Goal: Information Seeking & Learning: Learn about a topic

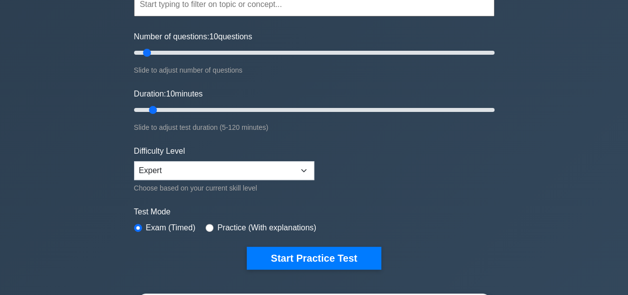
scroll to position [149, 0]
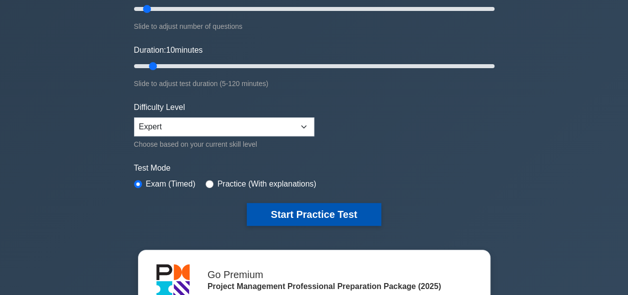
click at [316, 207] on button "Start Practice Test" at bounding box center [314, 214] width 134 height 23
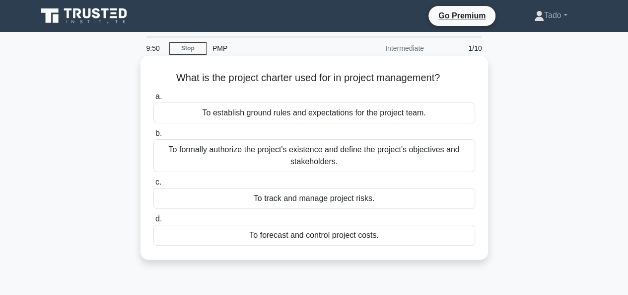
click at [284, 109] on div "To establish ground rules and expectations for the project team." at bounding box center [314, 112] width 322 height 21
click at [153, 100] on input "a. To establish ground rules and expectations for the project team." at bounding box center [153, 96] width 0 height 6
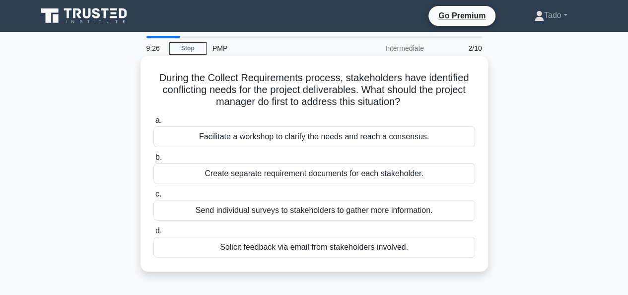
click at [205, 134] on div "Facilitate a workshop to clarify the needs and reach a consensus." at bounding box center [314, 136] width 322 height 21
click at [153, 124] on input "a. Facilitate a workshop to clarify the needs and reach a consensus." at bounding box center [153, 120] width 0 height 6
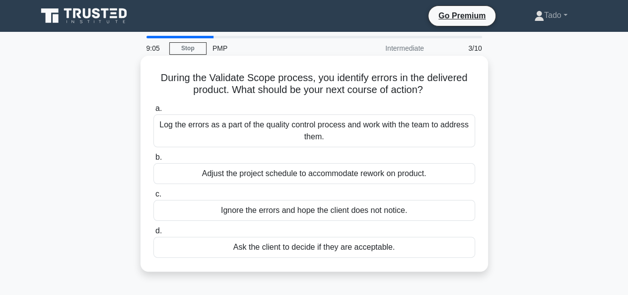
click at [296, 133] on div "Log the errors as a part of the quality control process and work with the team …" at bounding box center [314, 130] width 322 height 33
click at [153, 112] on input "a. Log the errors as a part of the quality control process and work with the te…" at bounding box center [153, 108] width 0 height 6
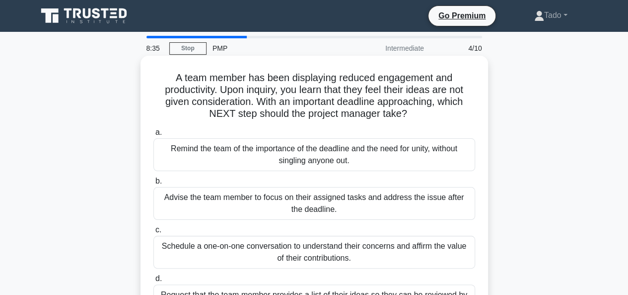
click at [206, 254] on div "Schedule a one-on-one conversation to understand their concerns and affirm the …" at bounding box center [314, 251] width 322 height 33
click at [153, 233] on input "c. Schedule a one-on-one conversation to understand their concerns and affirm t…" at bounding box center [153, 229] width 0 height 6
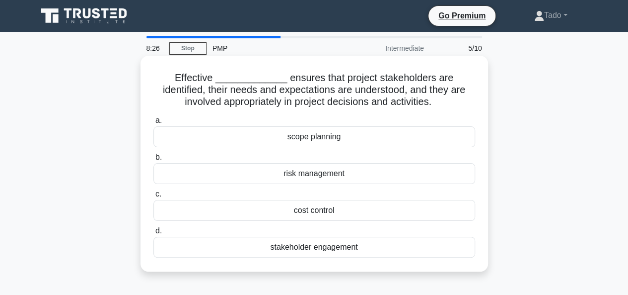
click at [285, 247] on div "stakeholder engagement" at bounding box center [314, 246] width 322 height 21
click at [153, 234] on input "d. stakeholder engagement" at bounding box center [153, 230] width 0 height 6
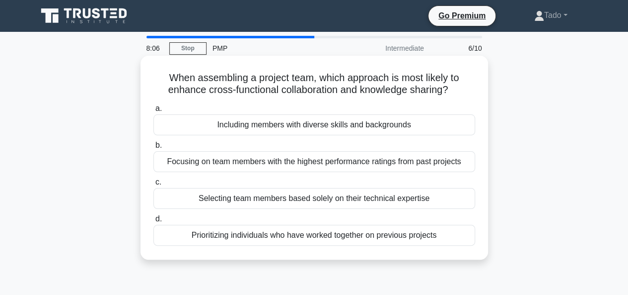
click at [328, 123] on div "Including members with diverse skills and backgrounds" at bounding box center [314, 124] width 322 height 21
click at [153, 112] on input "a. Including members with diverse skills and backgrounds" at bounding box center [153, 108] width 0 height 6
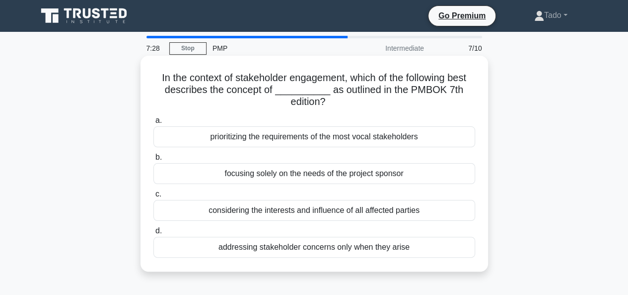
click at [278, 213] on div "considering the interests and influence of all affected parties" at bounding box center [314, 210] width 322 height 21
click at [153, 197] on input "c. considering the interests and influence of all affected parties" at bounding box center [153, 194] width 0 height 6
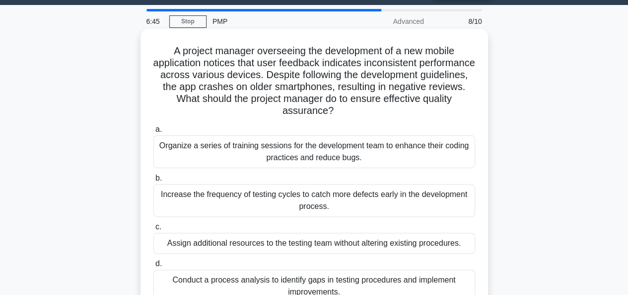
scroll to position [50, 0]
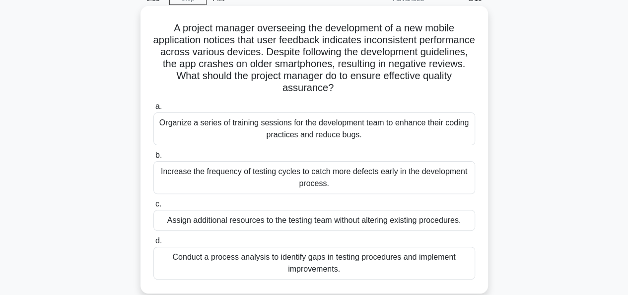
click at [298, 260] on div "Conduct a process analysis to identify gaps in testing procedures and implement…" at bounding box center [314, 262] width 322 height 33
click at [153, 244] on input "d. Conduct a process analysis to identify gaps in testing procedures and implem…" at bounding box center [153, 240] width 0 height 6
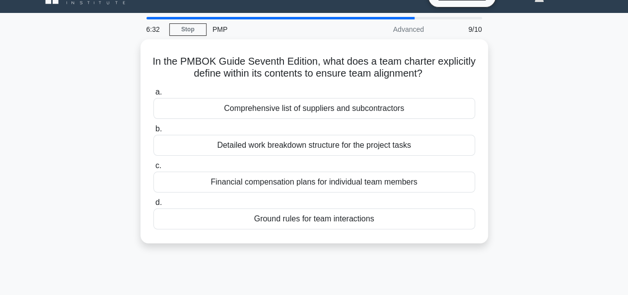
scroll to position [0, 0]
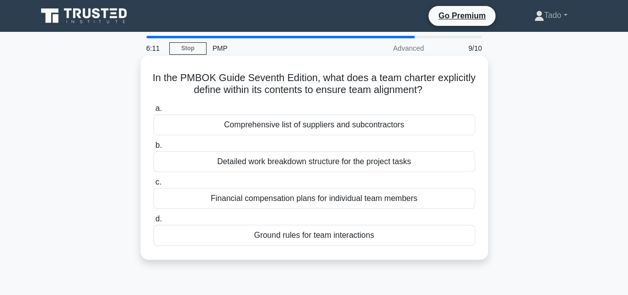
click at [229, 230] on div "Ground rules for team interactions" at bounding box center [314, 234] width 322 height 21
click at [153, 222] on input "d. Ground rules for team interactions" at bounding box center [153, 219] width 0 height 6
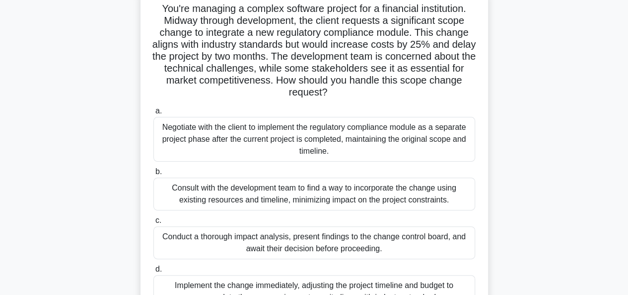
scroll to position [99, 0]
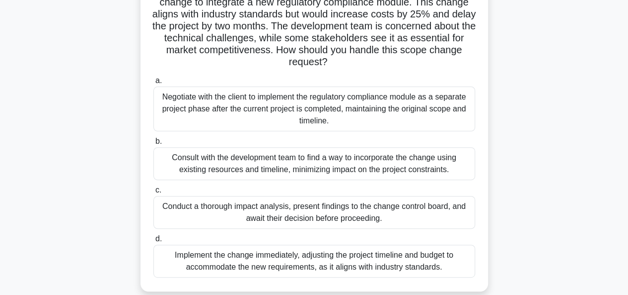
click at [179, 217] on div "Conduct a thorough impact analysis, present findings to the change control boar…" at bounding box center [314, 212] width 322 height 33
click at [153, 193] on input "c. Conduct a thorough impact analysis, present findings to the change control b…" at bounding box center [153, 190] width 0 height 6
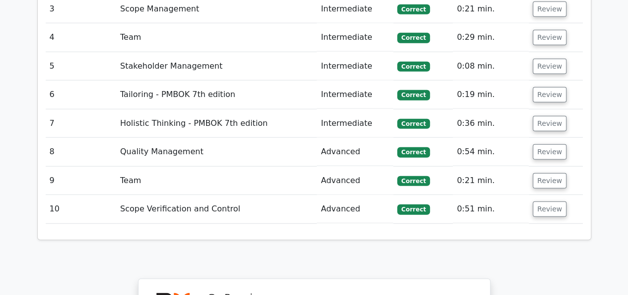
scroll to position [1192, 0]
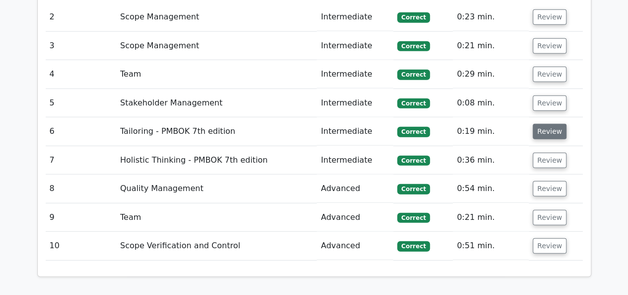
click at [558, 124] on button "Review" at bounding box center [550, 131] width 34 height 15
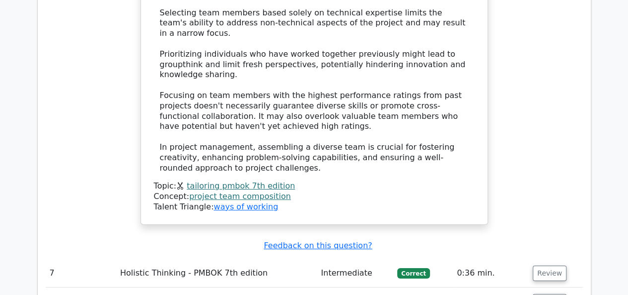
scroll to position [1738, 0]
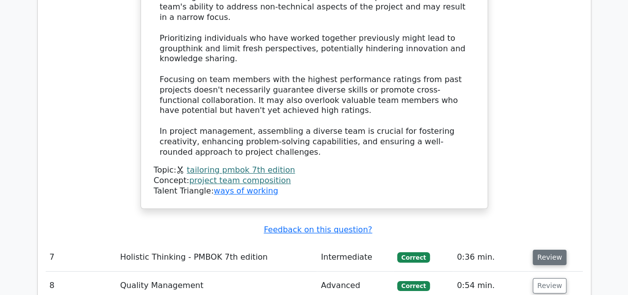
click at [547, 249] on button "Review" at bounding box center [550, 256] width 34 height 15
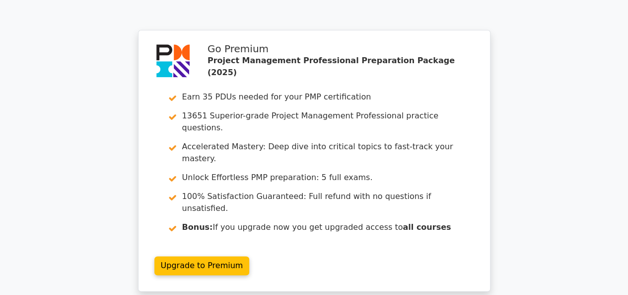
scroll to position [2601, 0]
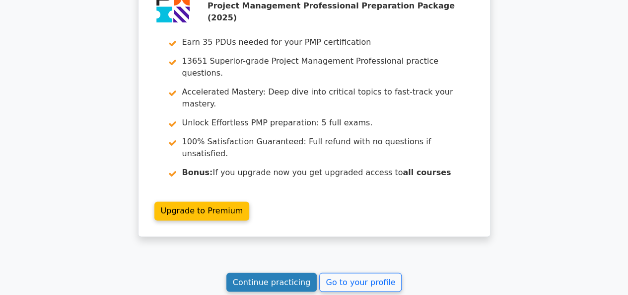
click at [297, 272] on link "Continue practicing" at bounding box center [271, 281] width 91 height 19
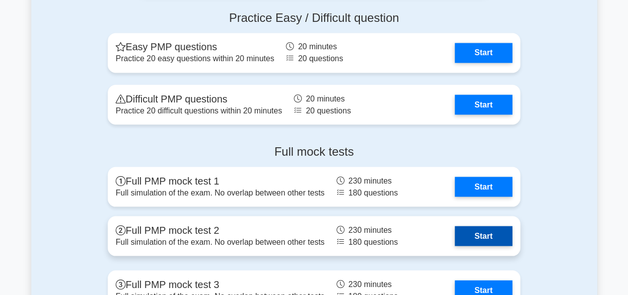
scroll to position [2682, 0]
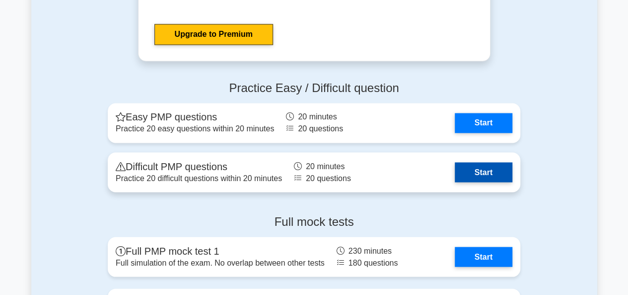
click at [489, 166] on link "Start" at bounding box center [484, 172] width 58 height 20
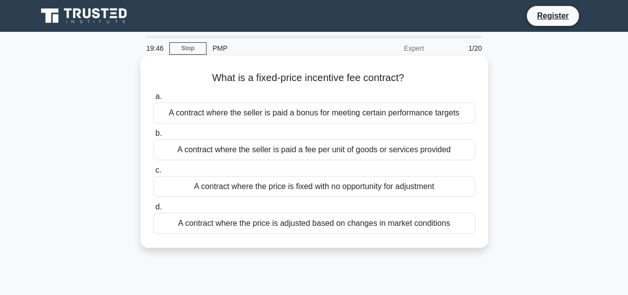
click at [224, 113] on div "A contract where the seller is paid a bonus for meeting certain performance tar…" at bounding box center [314, 112] width 322 height 21
click at [153, 100] on input "a. A contract where the seller is paid a bonus for meeting certain performance …" at bounding box center [153, 96] width 0 height 6
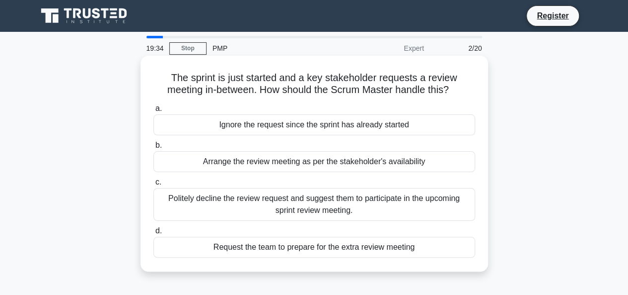
click at [235, 207] on div "Politely decline the review request and suggest them to participate in the upco…" at bounding box center [314, 204] width 322 height 33
click at [153, 185] on input "c. Politely decline the review request and suggest them to participate in the u…" at bounding box center [153, 182] width 0 height 6
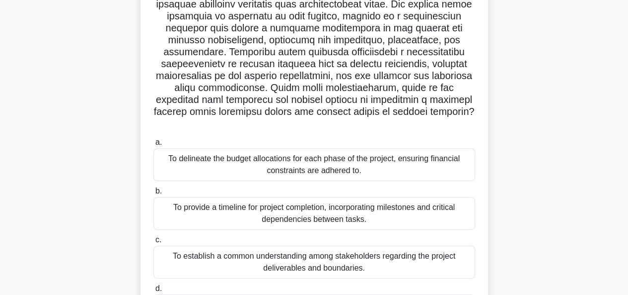
scroll to position [149, 0]
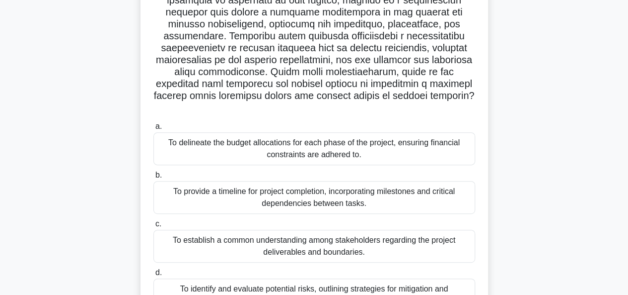
click at [226, 238] on div "To establish a common understanding among stakeholders regarding the project de…" at bounding box center [314, 245] width 322 height 33
click at [153, 227] on input "c. To establish a common understanding among stakeholders regarding the project…" at bounding box center [153, 224] width 0 height 6
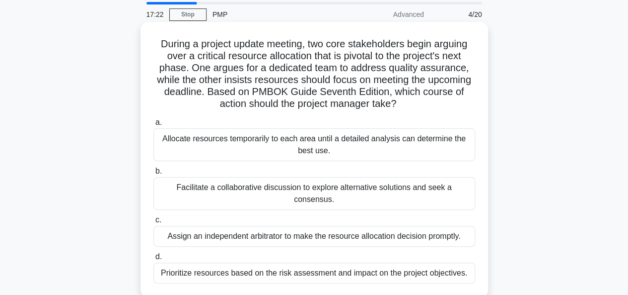
scroll to position [50, 0]
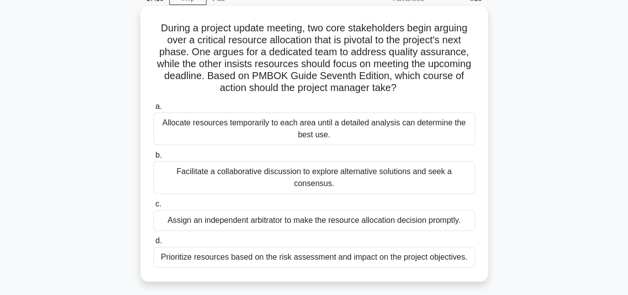
click at [311, 174] on div "Facilitate a collaborative discussion to explore alternative solutions and seek…" at bounding box center [314, 177] width 322 height 33
click at [153, 158] on input "b. Facilitate a collaborative discussion to explore alternative solutions and s…" at bounding box center [153, 155] width 0 height 6
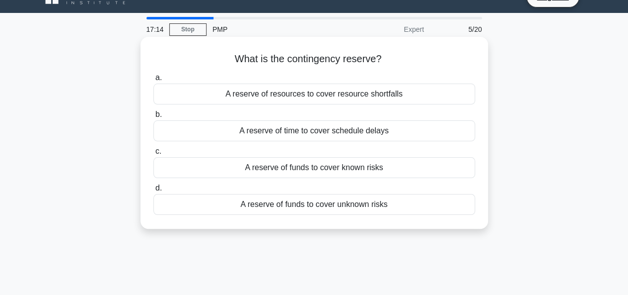
scroll to position [0, 0]
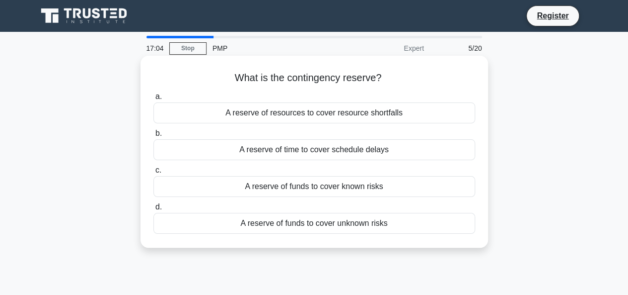
click at [265, 185] on div "A reserve of funds to cover known risks" at bounding box center [314, 186] width 322 height 21
click at [153, 173] on input "c. A reserve of funds to cover known risks" at bounding box center [153, 170] width 0 height 6
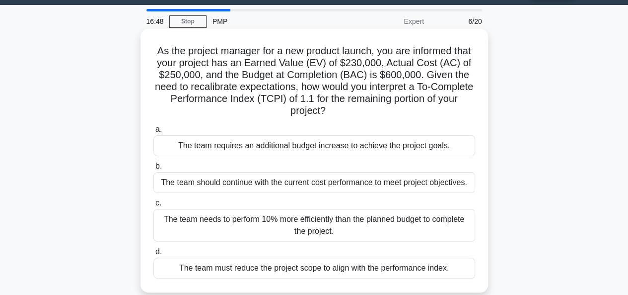
scroll to position [50, 0]
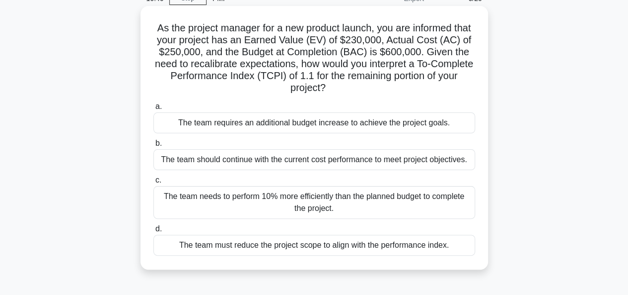
click at [301, 209] on div "The team needs to perform 10% more efficiently than the planned budget to compl…" at bounding box center [314, 202] width 322 height 33
click at [153, 183] on input "c. The team needs to perform 10% more efficiently than the planned budget to co…" at bounding box center [153, 180] width 0 height 6
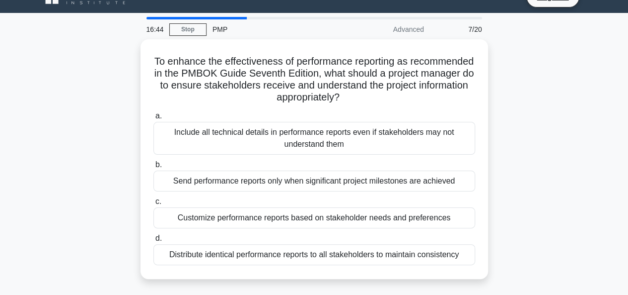
scroll to position [0, 0]
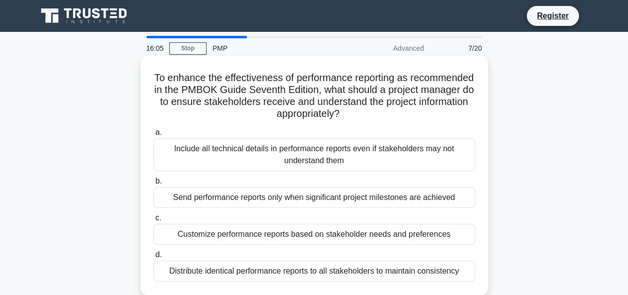
click at [212, 230] on div "Customize performance reports based on stakeholder needs and preferences" at bounding box center [314, 234] width 322 height 21
click at [153, 221] on input "c. Customize performance reports based on stakeholder needs and preferences" at bounding box center [153, 218] width 0 height 6
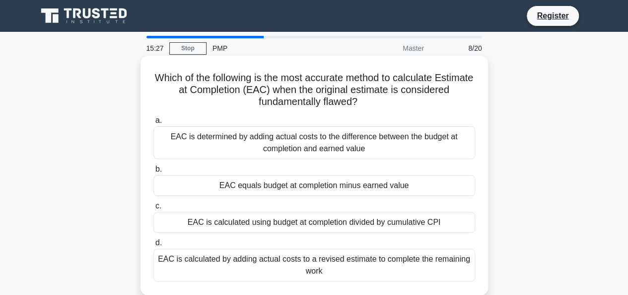
click at [219, 264] on div "EAC is calculated by adding actual costs to a revised estimate to complete the …" at bounding box center [314, 264] width 322 height 33
click at [153, 246] on input "d. EAC is calculated by adding actual costs to a revised estimate to complete t…" at bounding box center [153, 242] width 0 height 6
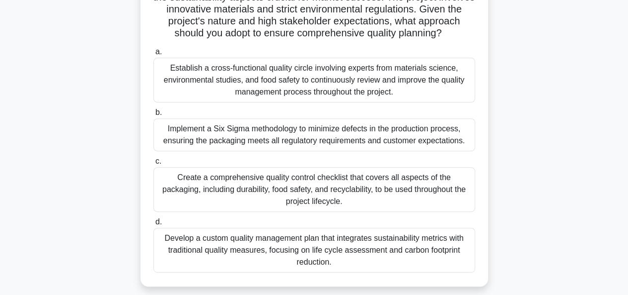
scroll to position [149, 0]
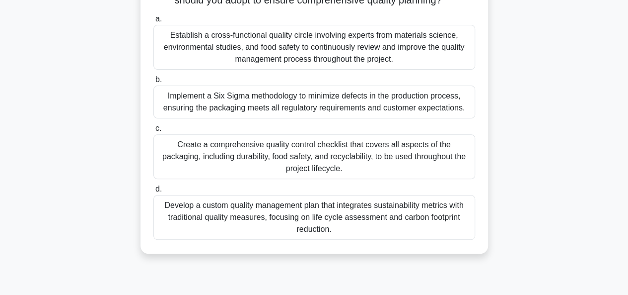
click at [287, 229] on div "Develop a custom quality management plan that integrates sustainability metrics…" at bounding box center [314, 217] width 322 height 45
click at [153, 192] on input "d. Develop a custom quality management plan that integrates sustainability metr…" at bounding box center [153, 189] width 0 height 6
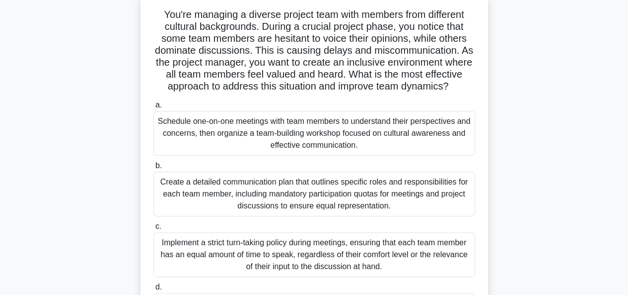
scroll to position [99, 0]
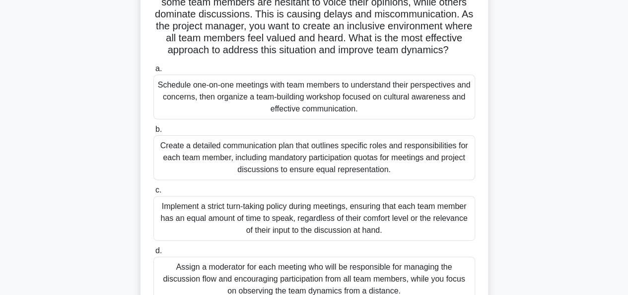
click at [222, 102] on div "Schedule one-on-one meetings with team members to understand their perspectives…" at bounding box center [314, 97] width 322 height 45
click at [153, 72] on input "a. Schedule one-on-one meetings with team members to understand their perspecti…" at bounding box center [153, 69] width 0 height 6
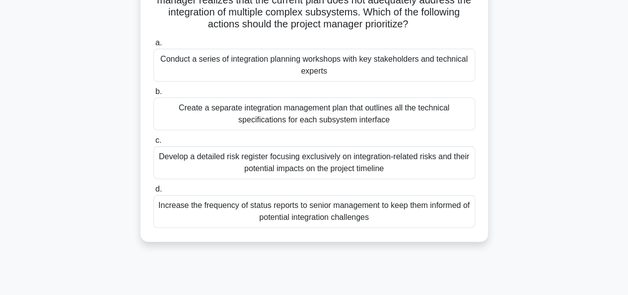
scroll to position [0, 0]
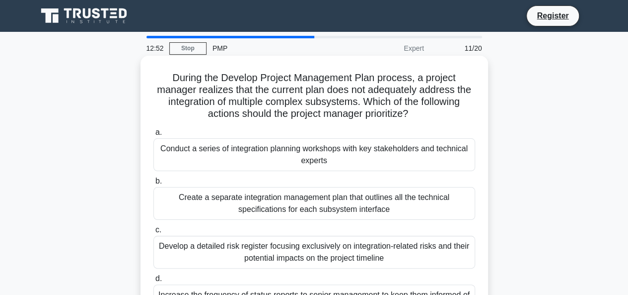
click at [213, 149] on div "Conduct a series of integration planning workshops with key stakeholders and te…" at bounding box center [314, 154] width 322 height 33
click at [153, 136] on input "a. Conduct a series of integration planning workshops with key stakeholders and…" at bounding box center [153, 132] width 0 height 6
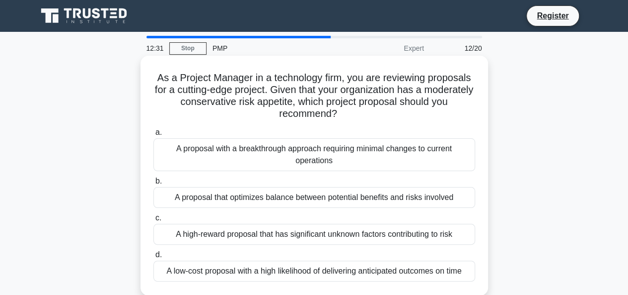
click at [281, 201] on div "A proposal that optimizes balance between potential benefits and risks involved" at bounding box center [314, 197] width 322 height 21
click at [153, 184] on input "b. A proposal that optimizes balance between potential benefits and risks invol…" at bounding box center [153, 181] width 0 height 6
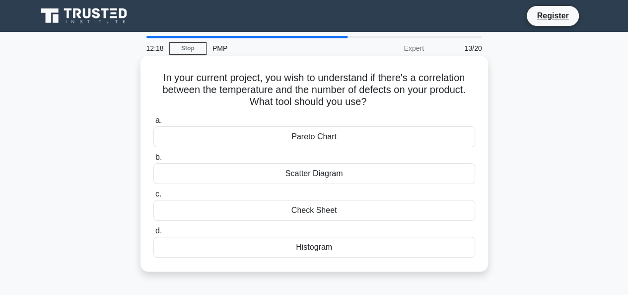
click at [318, 175] on div "Scatter Diagram" at bounding box center [314, 173] width 322 height 21
click at [153, 160] on input "b. Scatter Diagram" at bounding box center [153, 157] width 0 height 6
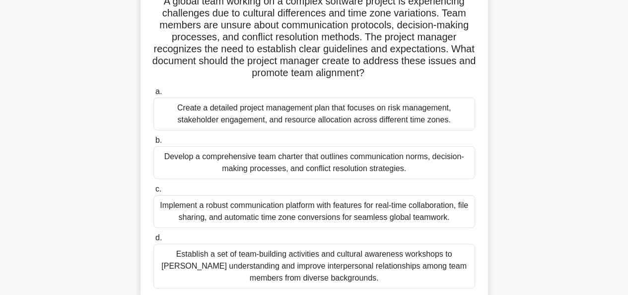
scroll to position [99, 0]
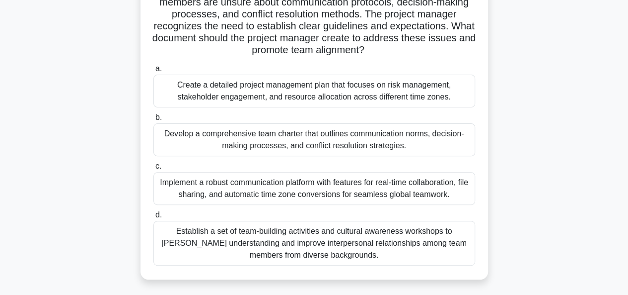
click at [220, 148] on div "Develop a comprehensive team charter that outlines communication norms, decisio…" at bounding box center [314, 139] width 322 height 33
click at [153, 121] on input "b. Develop a comprehensive team charter that outlines communication norms, deci…" at bounding box center [153, 117] width 0 height 6
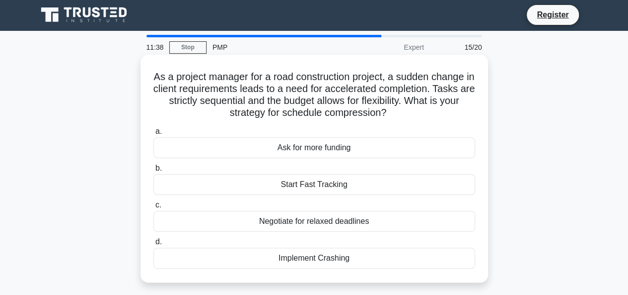
scroll to position [0, 0]
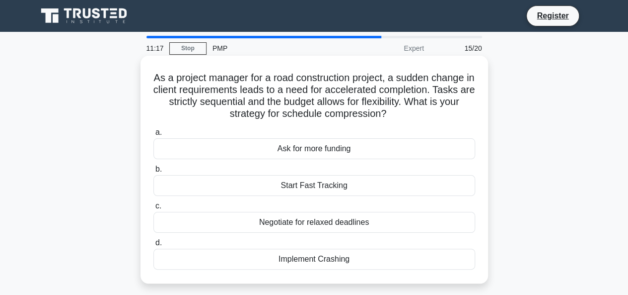
click at [338, 261] on div "Implement Crashing" at bounding box center [314, 258] width 322 height 21
click at [153, 246] on input "d. Implement Crashing" at bounding box center [153, 242] width 0 height 6
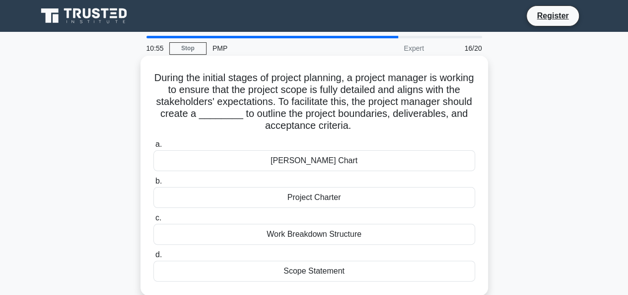
click at [331, 270] on div "Scope Statement" at bounding box center [314, 270] width 322 height 21
click at [153, 258] on input "d. Scope Statement" at bounding box center [153, 254] width 0 height 6
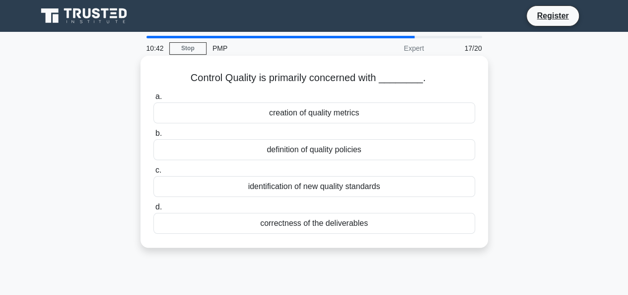
click at [330, 222] on div "correctness of the deliverables" at bounding box center [314, 223] width 322 height 21
click at [153, 210] on input "d. correctness of the deliverables" at bounding box center [153, 207] width 0 height 6
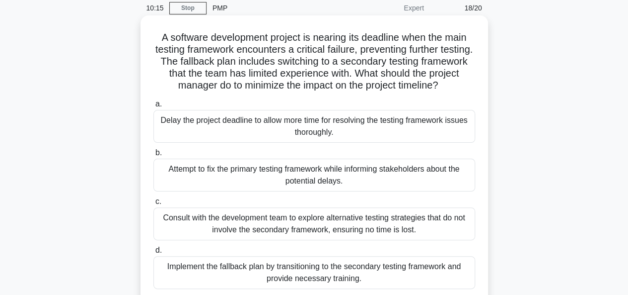
scroll to position [50, 0]
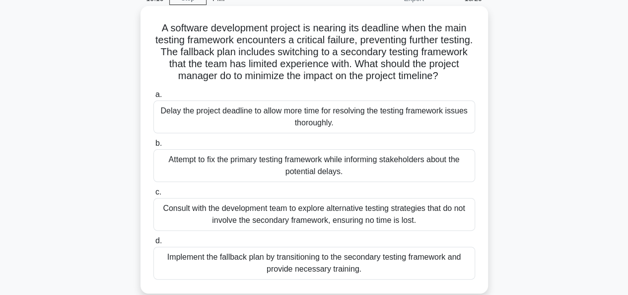
click at [282, 265] on div "Implement the fallback plan by transitioning to the secondary testing framework…" at bounding box center [314, 262] width 322 height 33
click at [153, 244] on input "d. Implement the fallback plan by transitioning to the secondary testing framew…" at bounding box center [153, 240] width 0 height 6
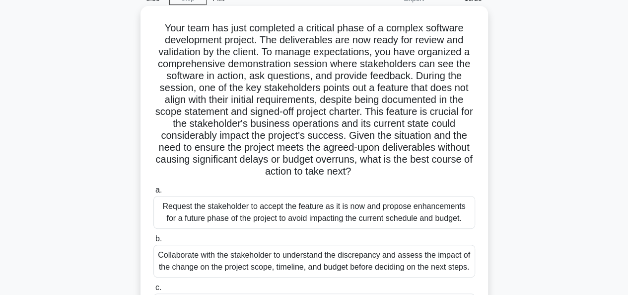
click at [320, 266] on div "Collaborate with the stakeholder to understand the discrepancy and assess the i…" at bounding box center [314, 260] width 322 height 33
click at [153, 242] on input "b. Collaborate with the stakeholder to understand the discrepancy and assess th…" at bounding box center [153, 238] width 0 height 6
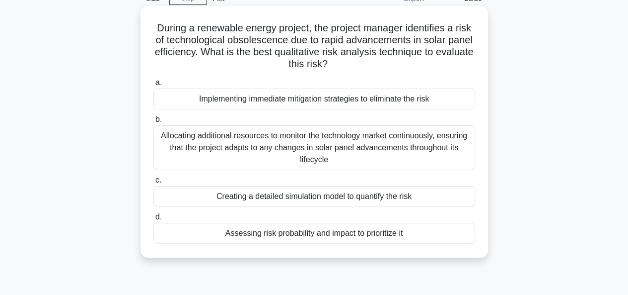
drag, startPoint x: 331, startPoint y: 233, endPoint x: 339, endPoint y: 228, distance: 9.0
click at [334, 231] on div "Assessing risk probability and impact to prioritize it" at bounding box center [314, 233] width 322 height 21
click at [153, 220] on input "d. Assessing risk probability and impact to prioritize it" at bounding box center [153, 217] width 0 height 6
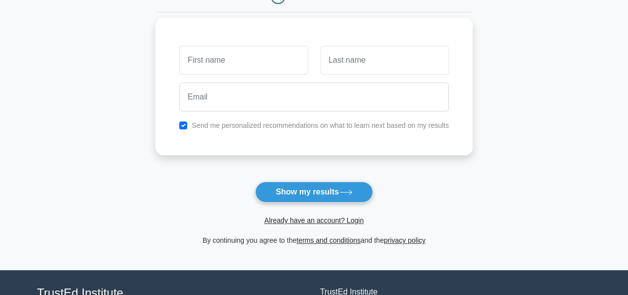
scroll to position [149, 0]
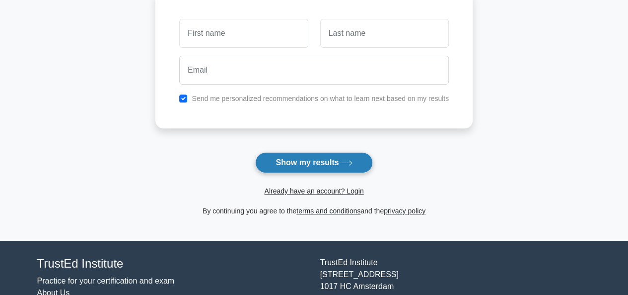
click at [292, 160] on button "Show my results" at bounding box center [313, 162] width 117 height 21
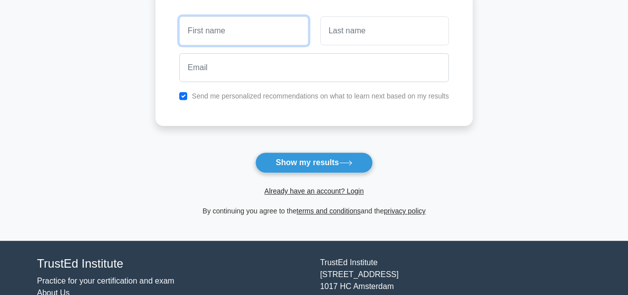
click at [224, 33] on input "text" at bounding box center [243, 30] width 129 height 29
type input "Tado"
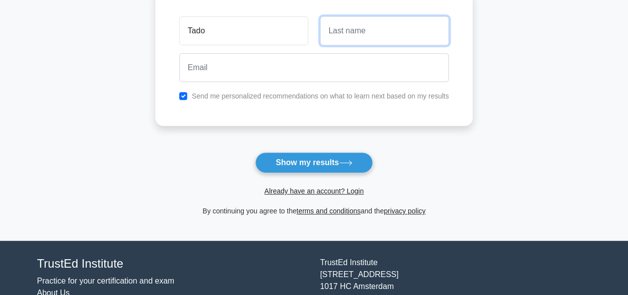
click at [359, 35] on input "text" at bounding box center [384, 30] width 129 height 29
type input "Shoke"
click at [284, 81] on div at bounding box center [314, 67] width 282 height 37
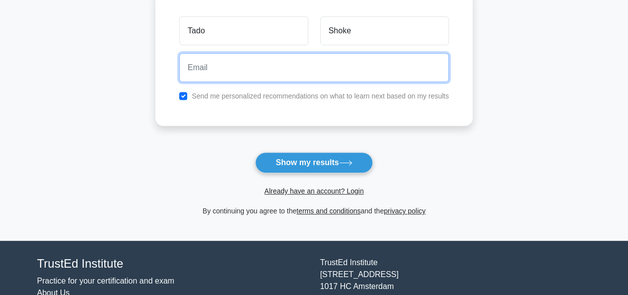
click at [284, 75] on input "email" at bounding box center [314, 67] width 270 height 29
type input "[EMAIL_ADDRESS][DOMAIN_NAME]"
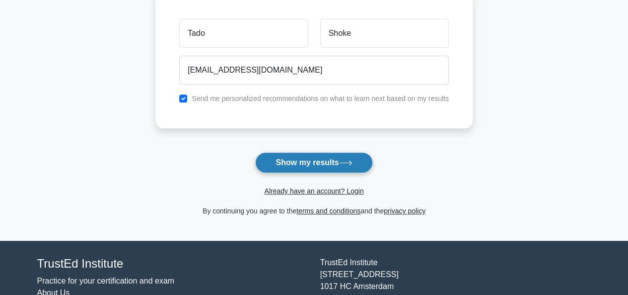
click at [284, 158] on button "Show my results" at bounding box center [313, 162] width 117 height 21
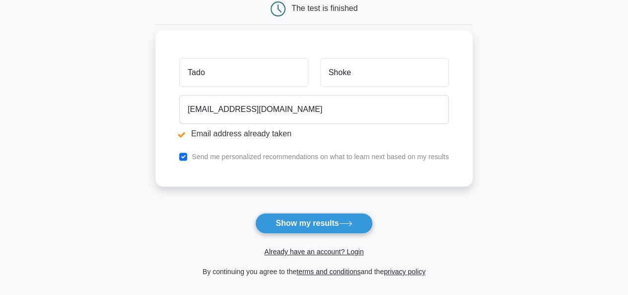
scroll to position [149, 0]
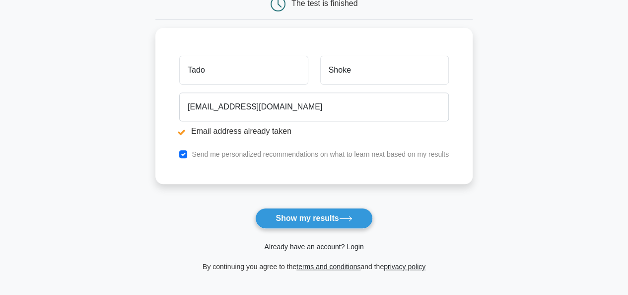
click at [325, 244] on link "Already have an account? Login" at bounding box center [313, 246] width 99 height 8
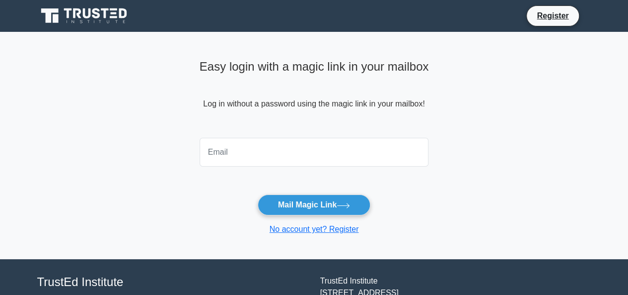
click at [278, 150] on input "email" at bounding box center [314, 152] width 229 height 29
type input "[EMAIL_ADDRESS][DOMAIN_NAME]"
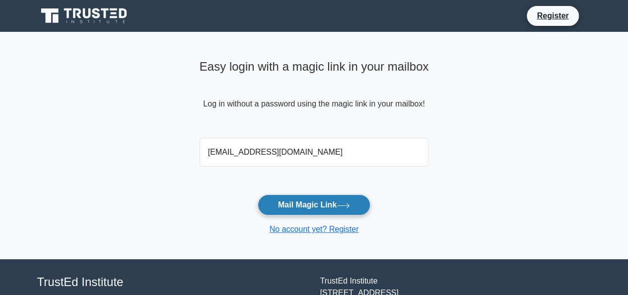
click at [324, 204] on button "Mail Magic Link" at bounding box center [314, 204] width 113 height 21
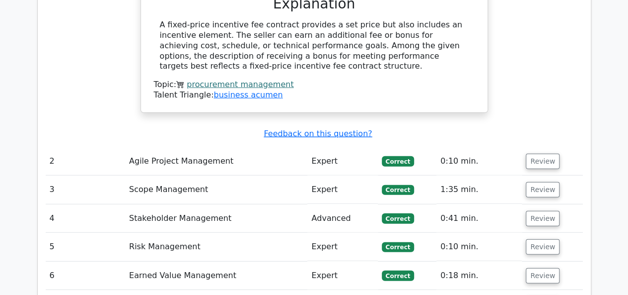
scroll to position [1242, 0]
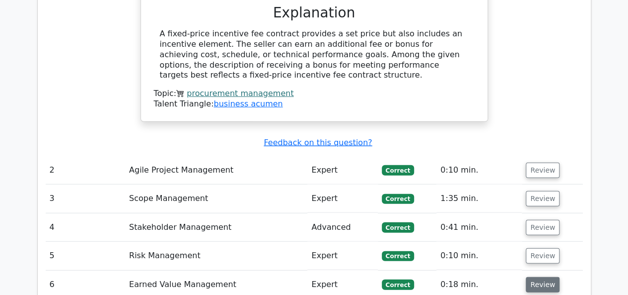
click at [527, 277] on button "Review" at bounding box center [543, 284] width 34 height 15
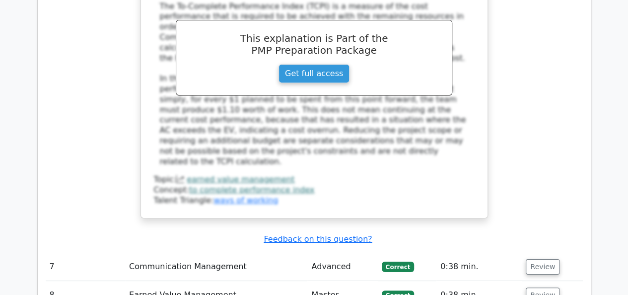
scroll to position [1887, 0]
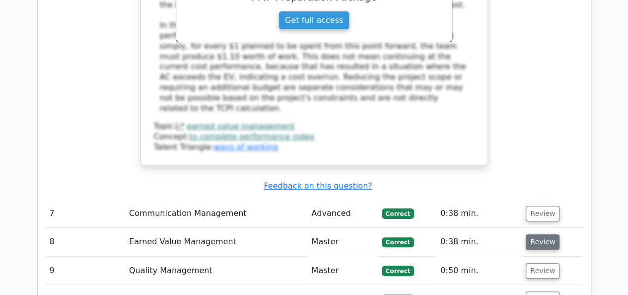
click at [544, 234] on button "Review" at bounding box center [543, 241] width 34 height 15
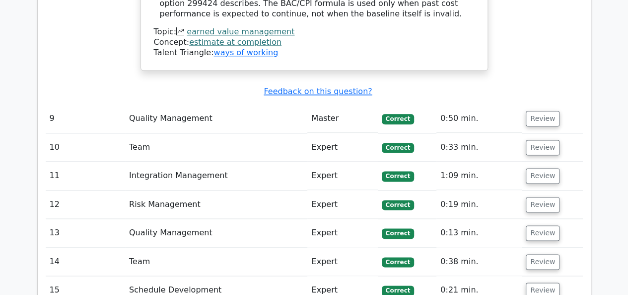
scroll to position [2483, 0]
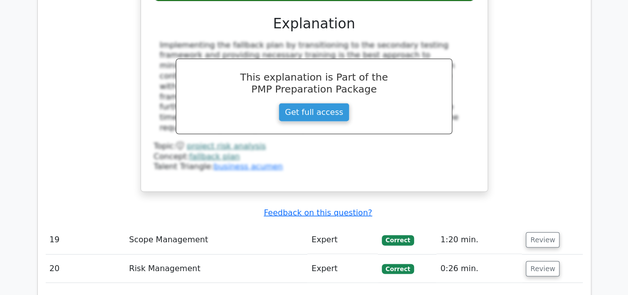
scroll to position [3129, 0]
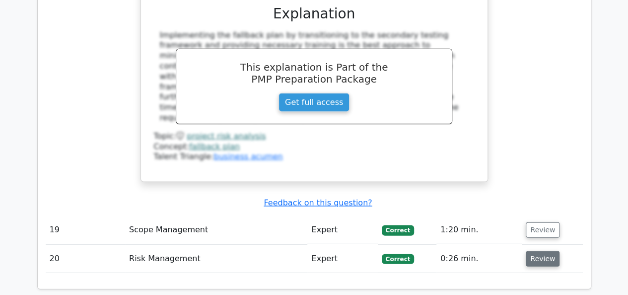
click at [529, 251] on button "Review" at bounding box center [543, 258] width 34 height 15
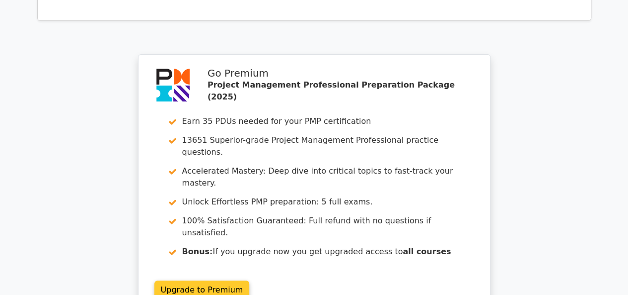
scroll to position [3924, 0]
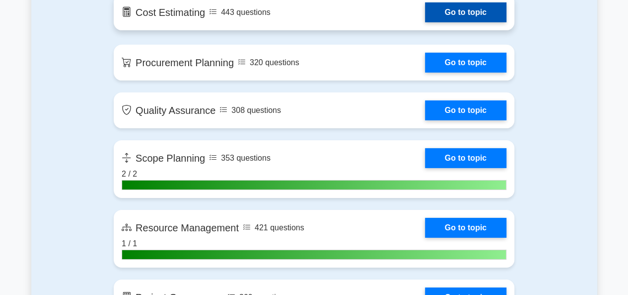
scroll to position [1540, 0]
